Goal: Find specific page/section: Find specific page/section

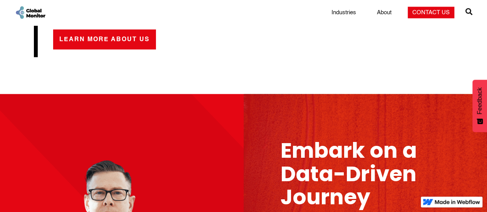
scroll to position [809, 0]
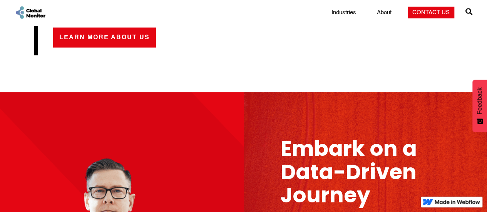
click at [468, 11] on span "" at bounding box center [469, 11] width 7 height 11
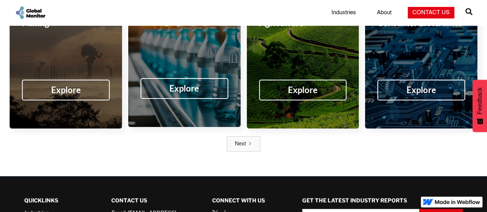
scroll to position [1384, 0]
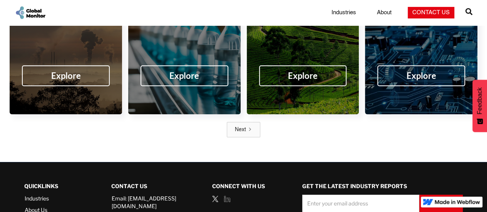
click at [251, 127] on icon "Next Page" at bounding box center [250, 129] width 5 height 5
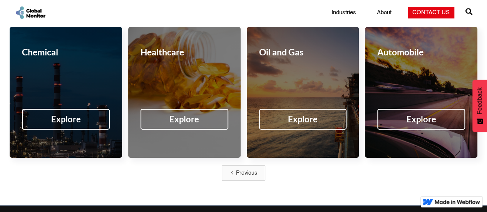
scroll to position [1345, 0]
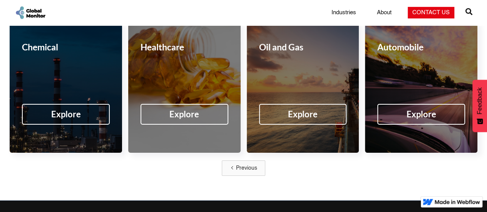
click at [243, 164] on div "Previous" at bounding box center [246, 168] width 21 height 8
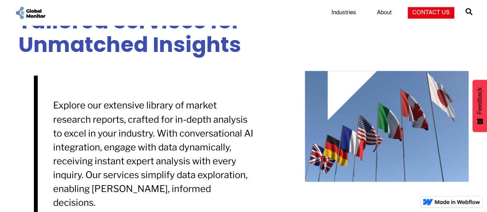
scroll to position [536, 0]
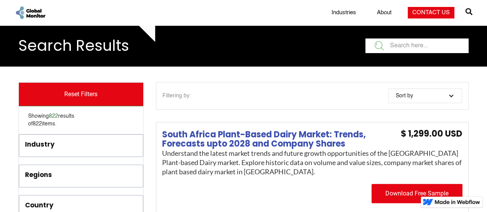
click at [405, 47] on input "filter" at bounding box center [416, 46] width 103 height 15
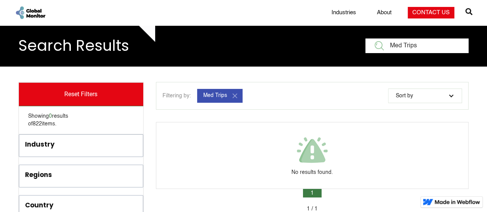
type input "Med Trips"
click at [234, 94] on img "filter" at bounding box center [234, 95] width 9 height 9
